Goal: Transaction & Acquisition: Purchase product/service

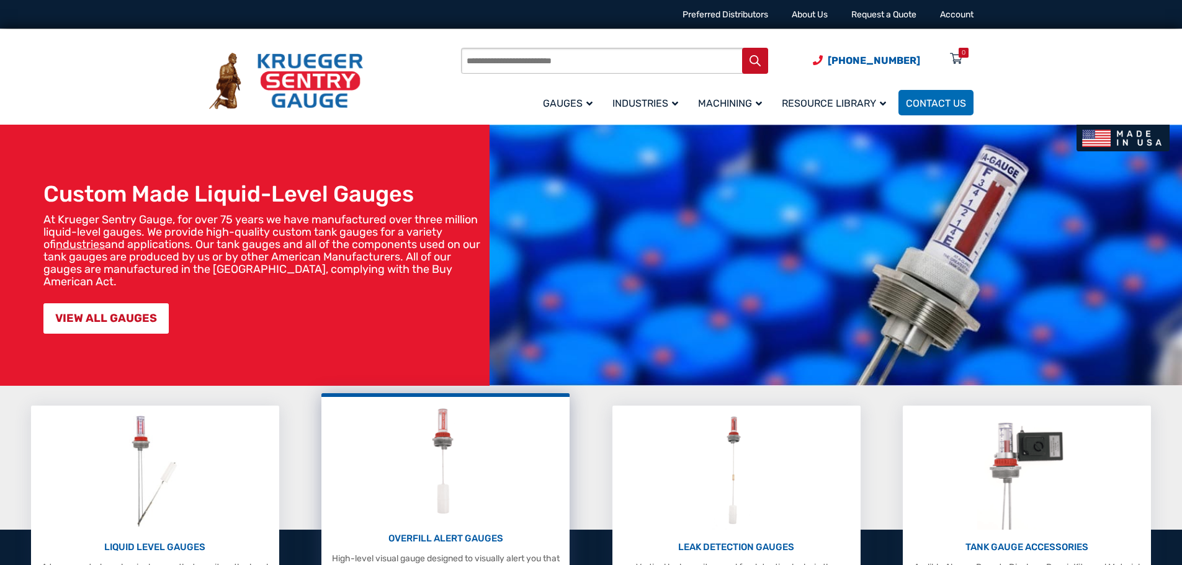
click at [403, 509] on div "OVERFILL ALERT GAUGES High-level visual gauge designed to visually alert you th…" at bounding box center [446, 497] width 236 height 188
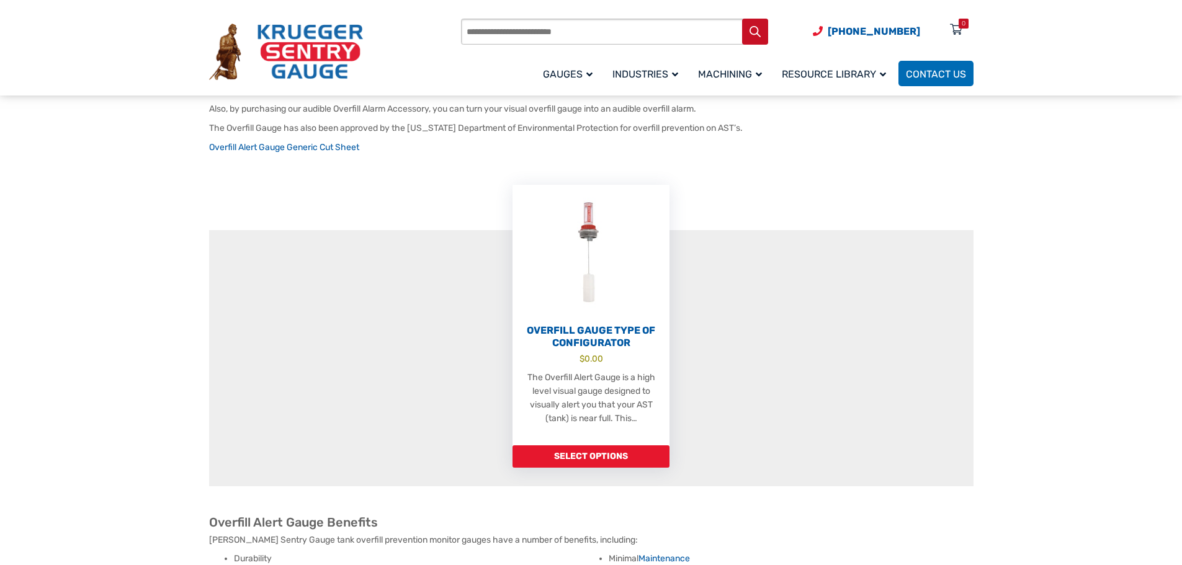
scroll to position [310, 0]
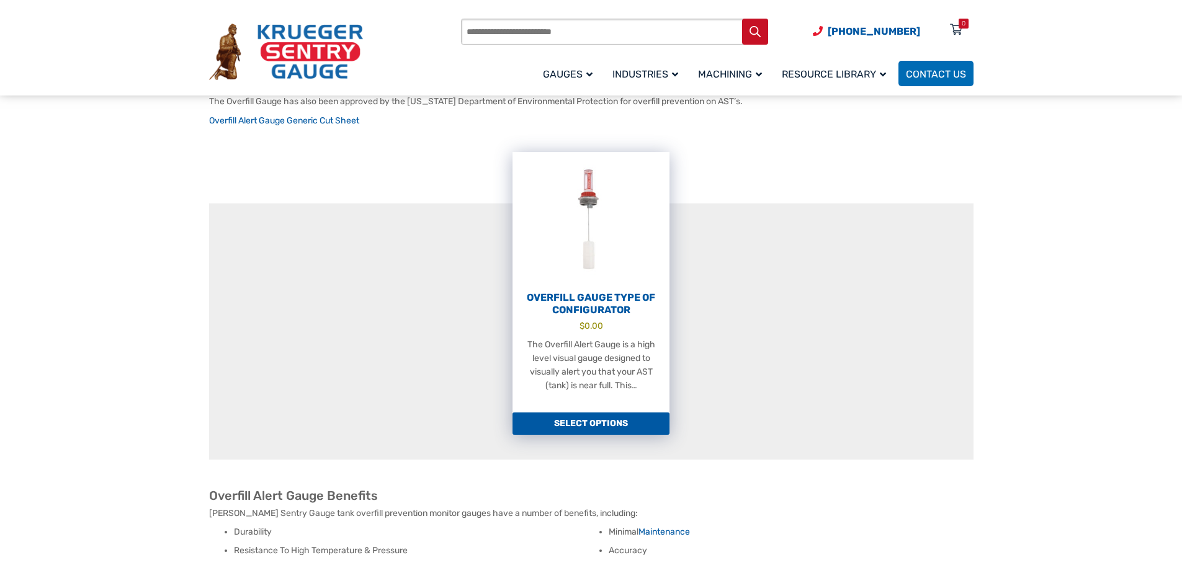
click at [572, 417] on link "Select options" at bounding box center [590, 424] width 157 height 22
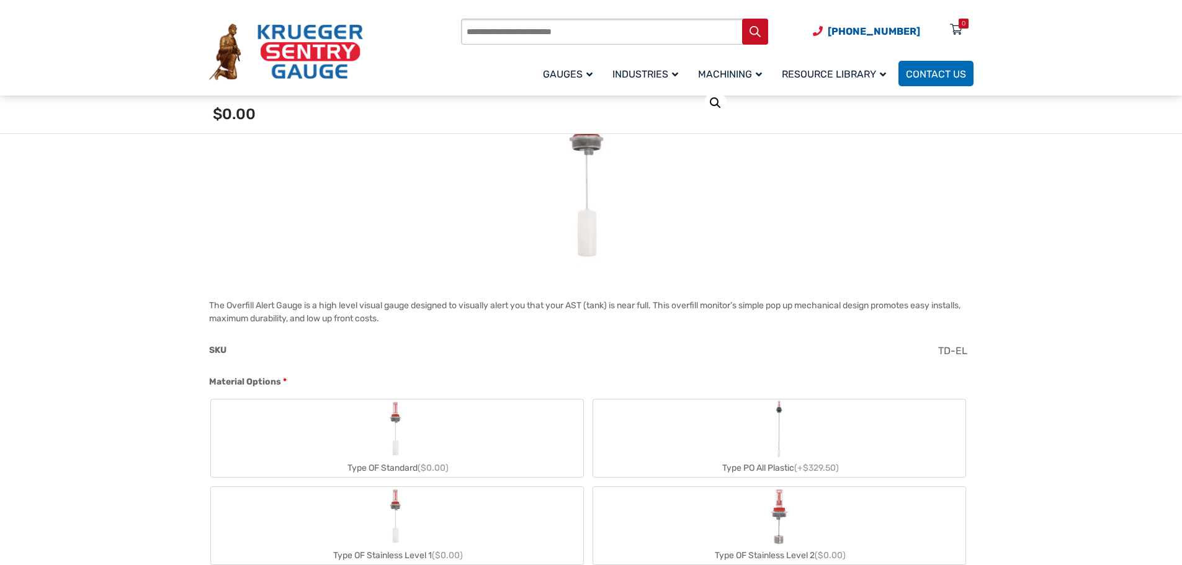
scroll to position [372, 0]
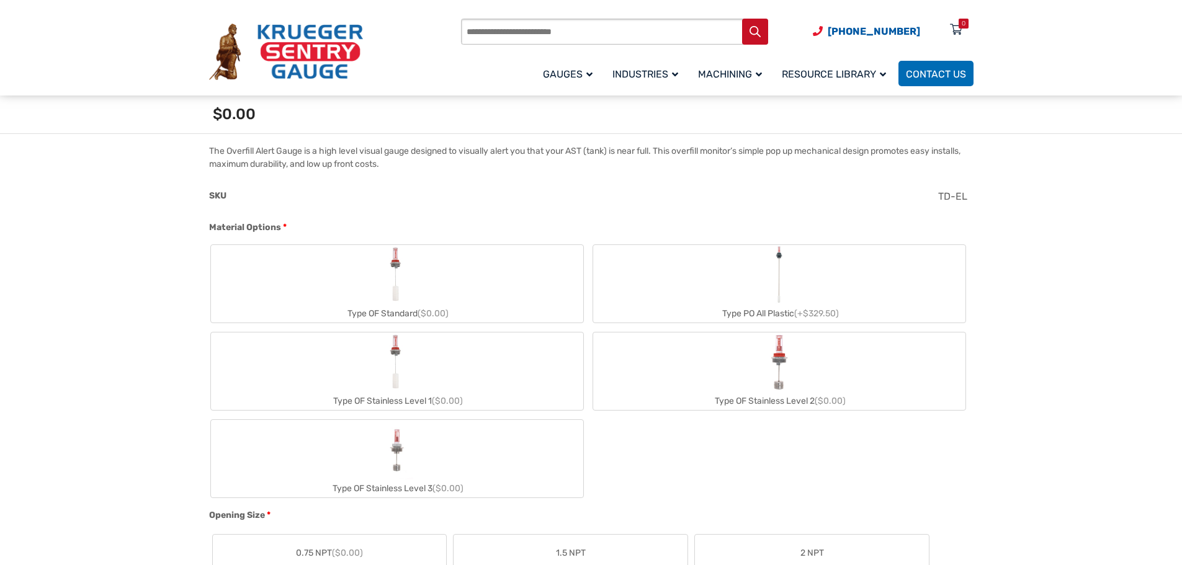
click at [447, 307] on div "Type OF Standard ($0.00)" at bounding box center [397, 314] width 372 height 18
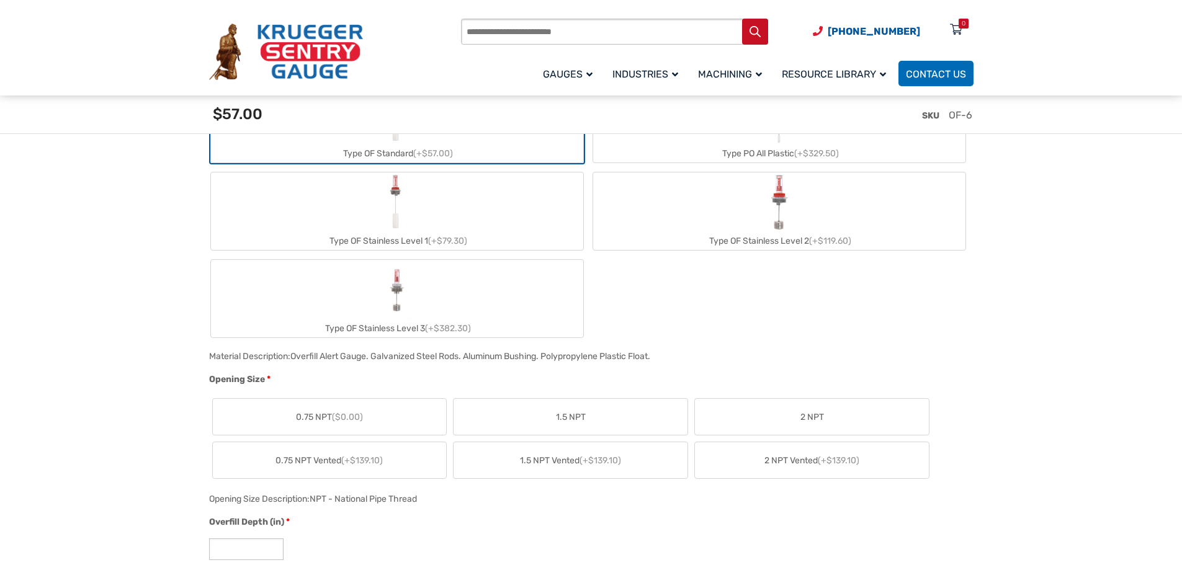
scroll to position [558, 0]
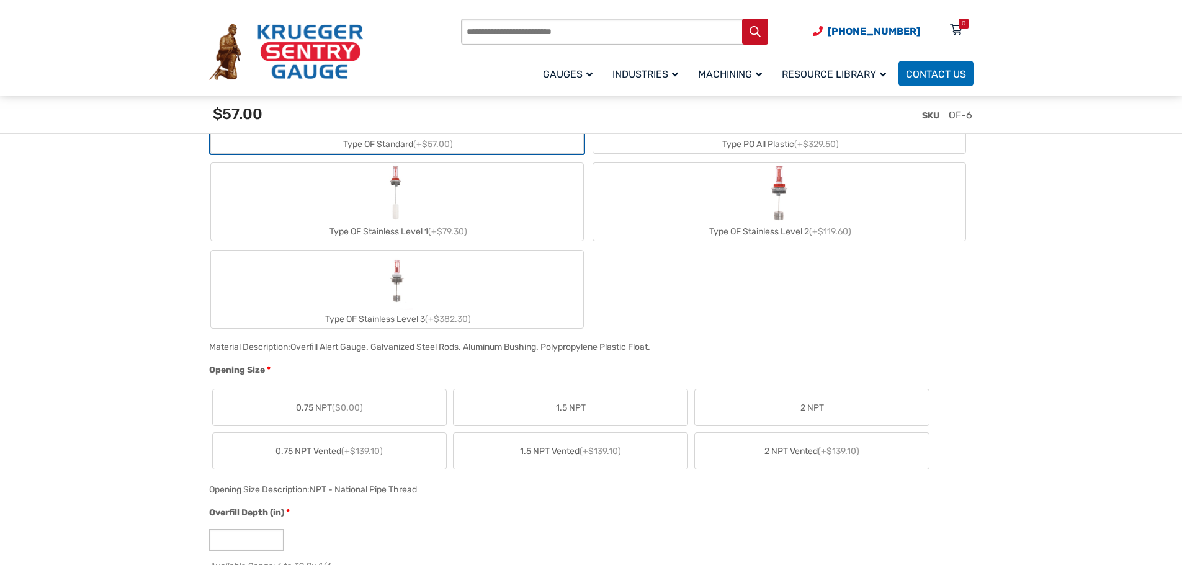
click at [723, 408] on label "2 NPT" at bounding box center [812, 408] width 234 height 36
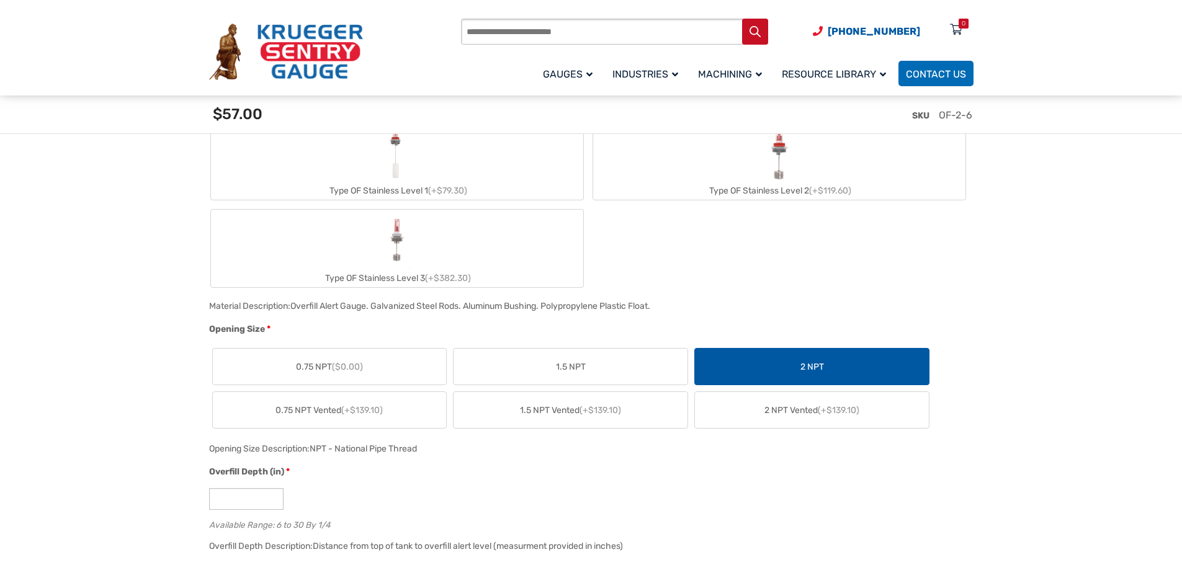
scroll to position [682, 0]
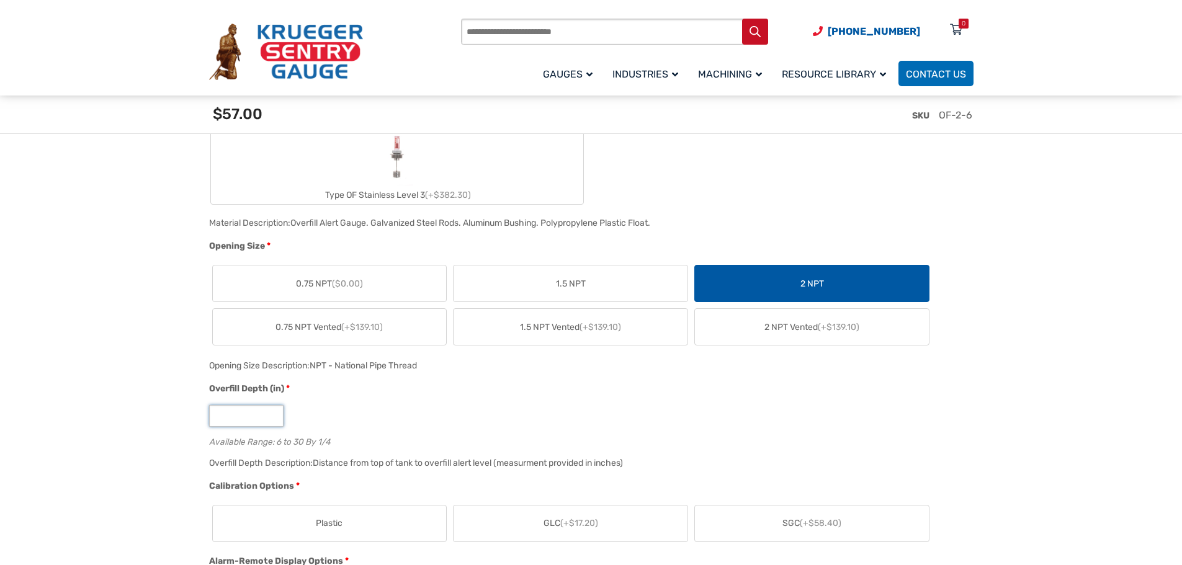
click at [274, 413] on input "*" at bounding box center [246, 416] width 74 height 22
type input "*"
click at [273, 420] on input "*" at bounding box center [246, 416] width 74 height 22
